Goal: Information Seeking & Learning: Learn about a topic

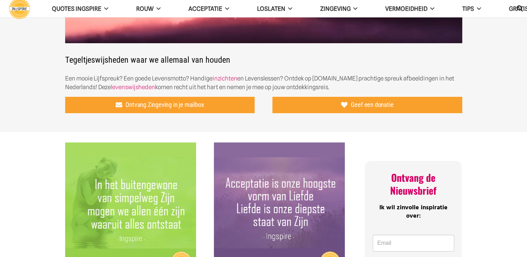
scroll to position [174, 0]
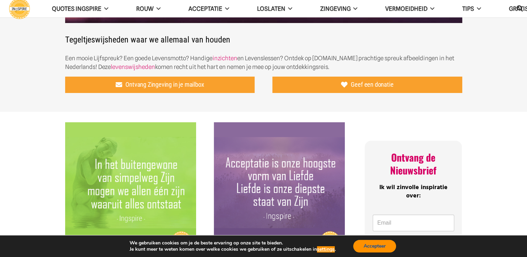
click at [375, 248] on button "Accepteer" at bounding box center [374, 246] width 43 height 13
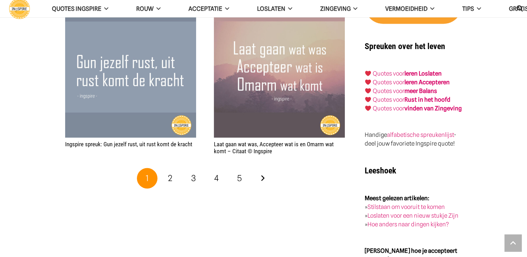
scroll to position [1150, 0]
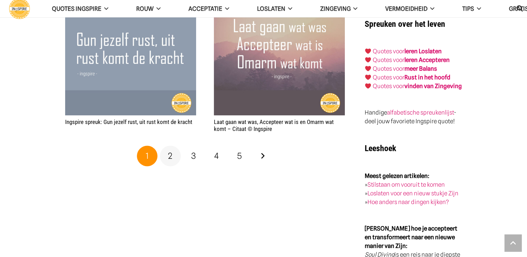
click at [168, 151] on span "2" at bounding box center [170, 156] width 5 height 10
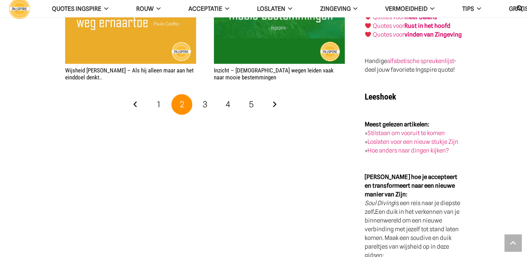
scroll to position [1220, 0]
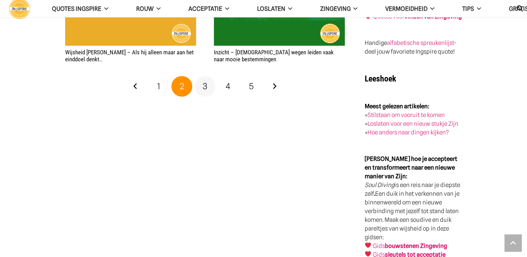
click at [209, 84] on link "3" at bounding box center [205, 86] width 21 height 21
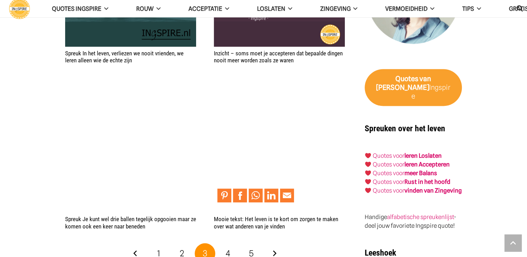
scroll to position [1220, 0]
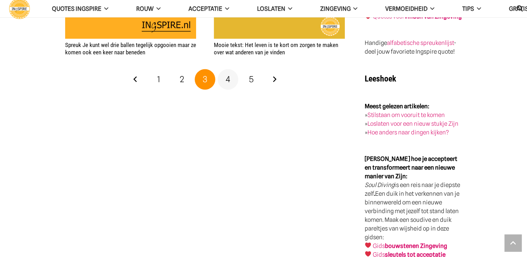
click at [227, 74] on span "4" at bounding box center [228, 79] width 5 height 10
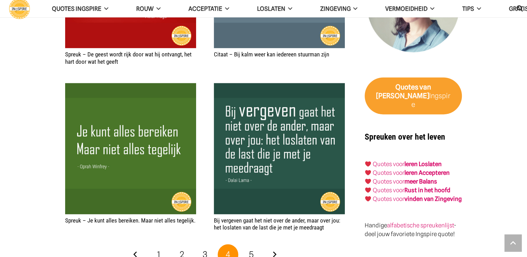
scroll to position [1115, 0]
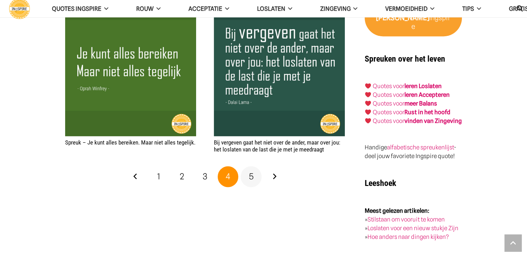
click at [255, 178] on link "5" at bounding box center [251, 176] width 21 height 21
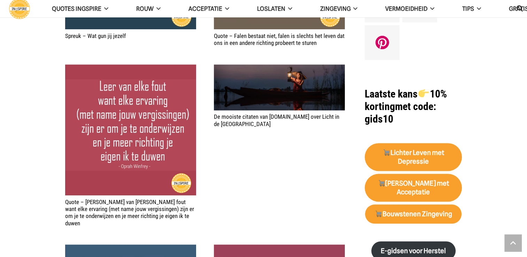
scroll to position [627, 0]
